Goal: Task Accomplishment & Management: Complete application form

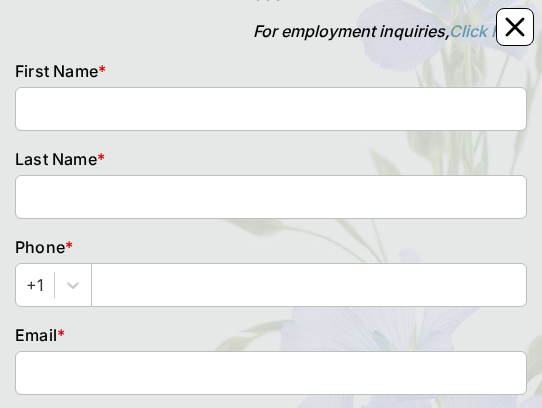
scroll to position [153, 0]
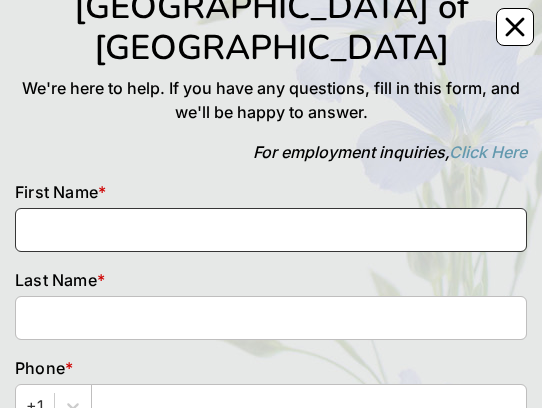
click at [125, 208] on input at bounding box center [271, 230] width 512 height 44
type input "B"
type input "[PERSON_NAME]"
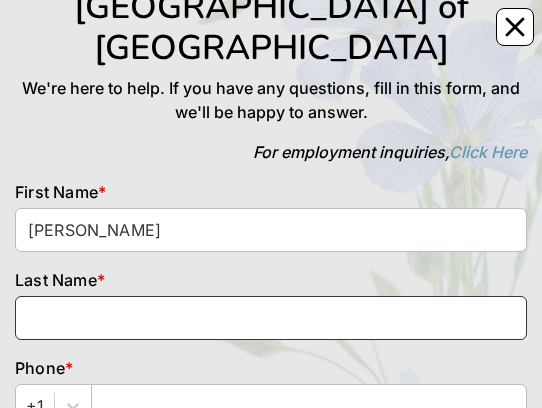
click at [180, 296] on input at bounding box center [271, 318] width 512 height 44
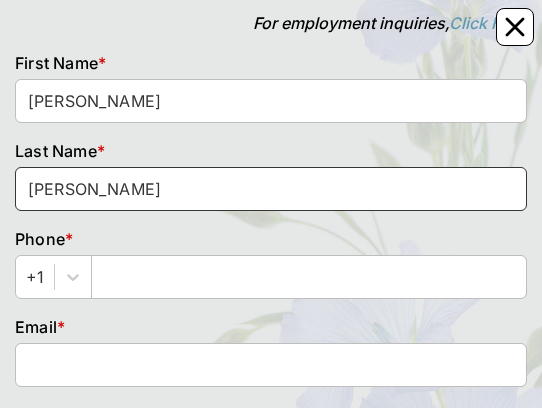
scroll to position [284, 0]
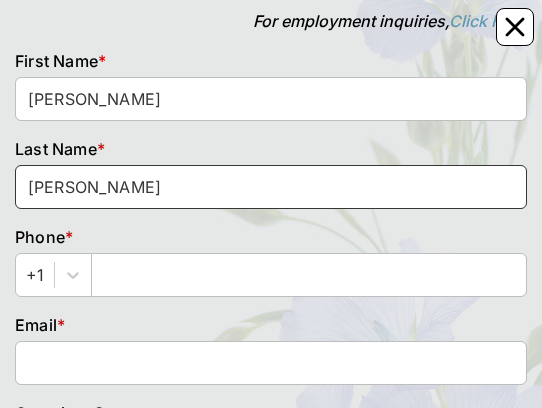
type input "[PERSON_NAME]"
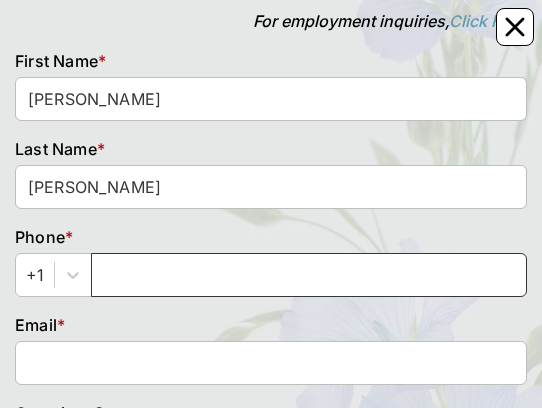
click at [186, 253] on input "text" at bounding box center [309, 275] width 436 height 44
type input "W"
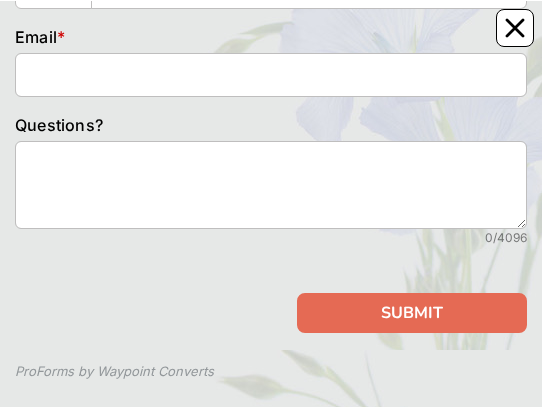
scroll to position [575, 0]
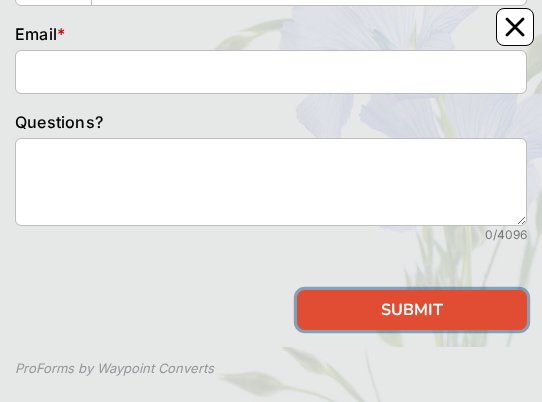
click at [439, 290] on button "SUBMIT" at bounding box center [412, 310] width 230 height 40
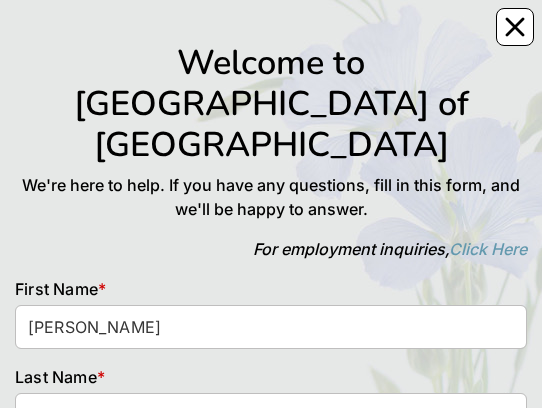
scroll to position [0, 0]
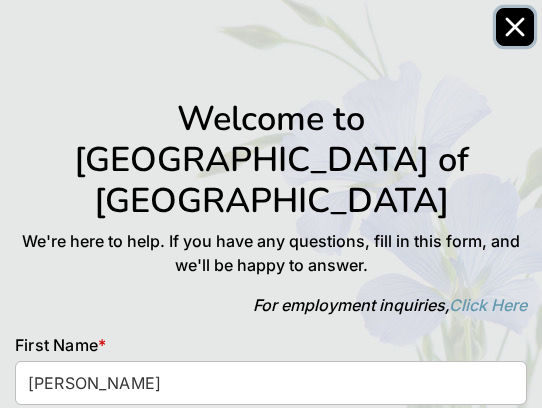
click at [528, 39] on button "Close" at bounding box center [515, 27] width 38 height 38
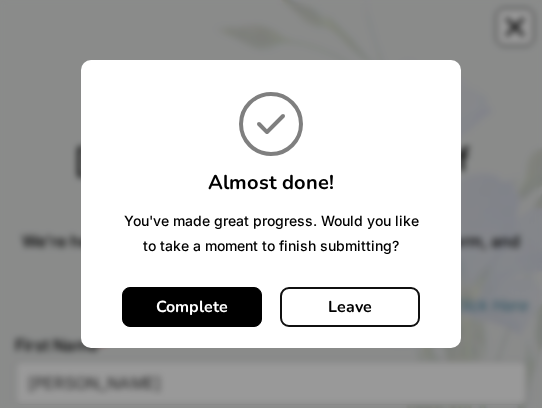
click at [389, 310] on button "Leave" at bounding box center [350, 307] width 140 height 40
